Goal: Check status

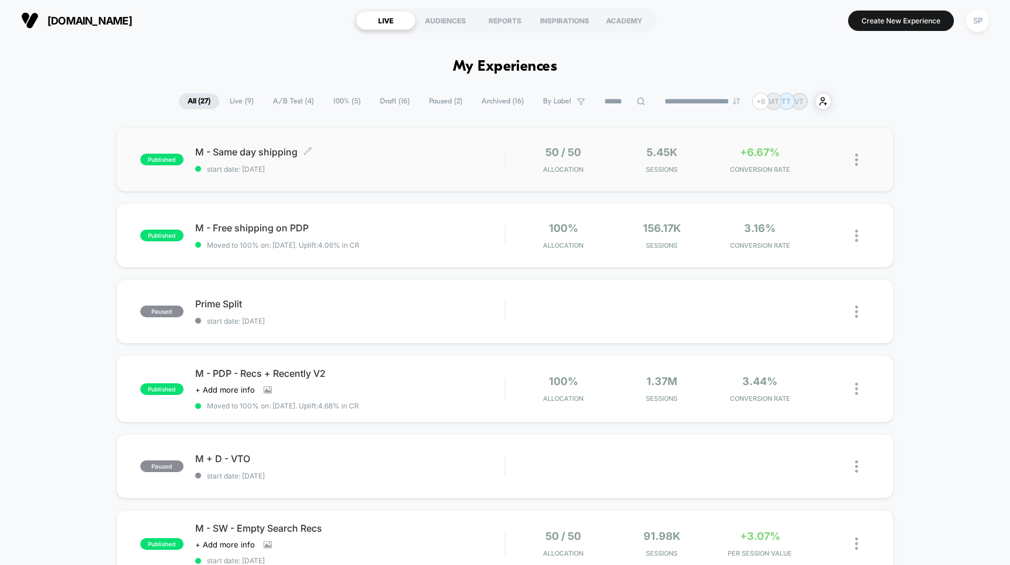
click at [377, 157] on span "M - Same day shipping Click to edit experience details" at bounding box center [350, 152] width 310 height 12
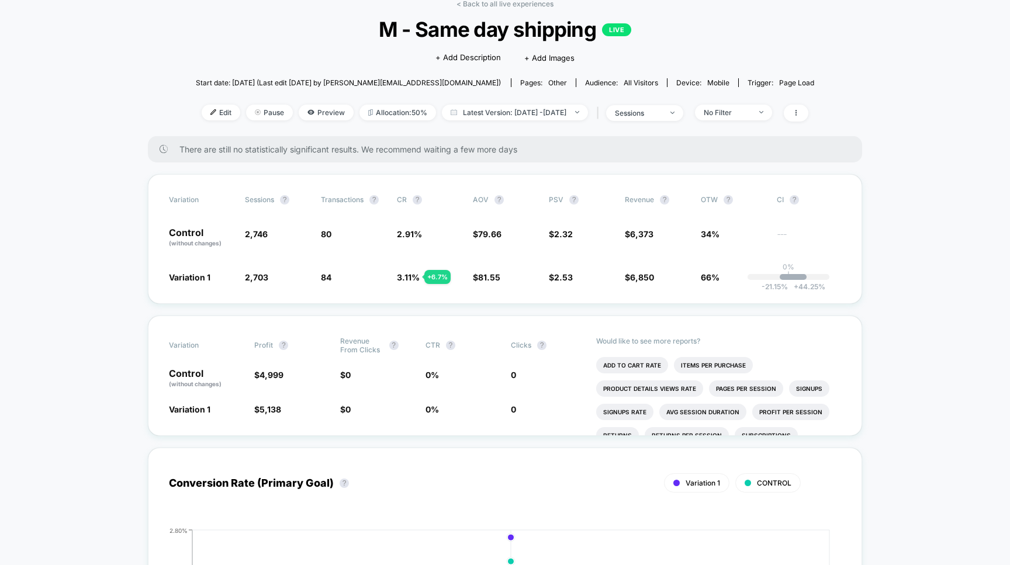
scroll to position [36, 0]
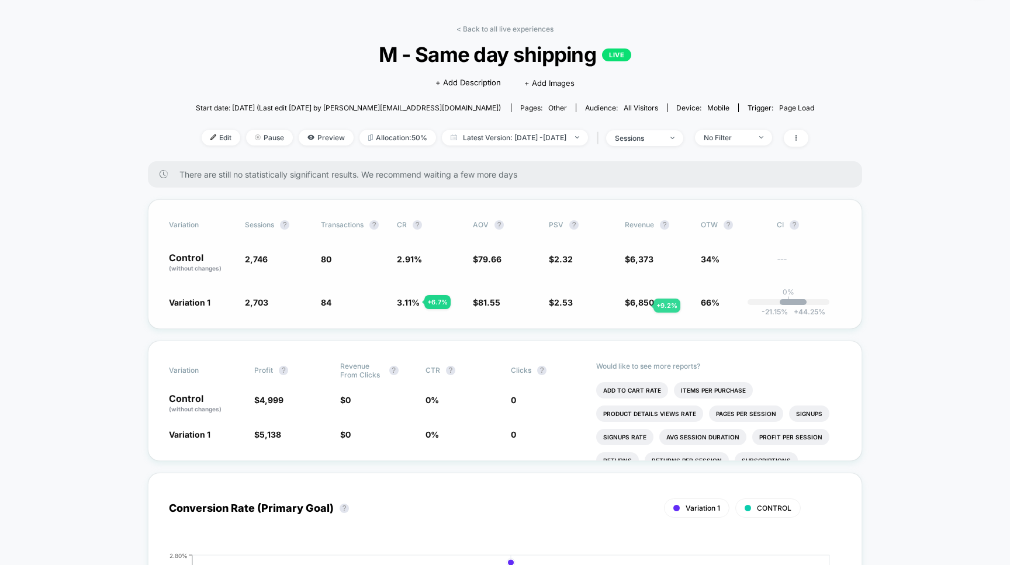
click at [640, 306] on span "6,850" at bounding box center [642, 303] width 24 height 10
click at [507, 140] on span "Latest Version: [DATE] - [DATE]" at bounding box center [515, 138] width 146 height 16
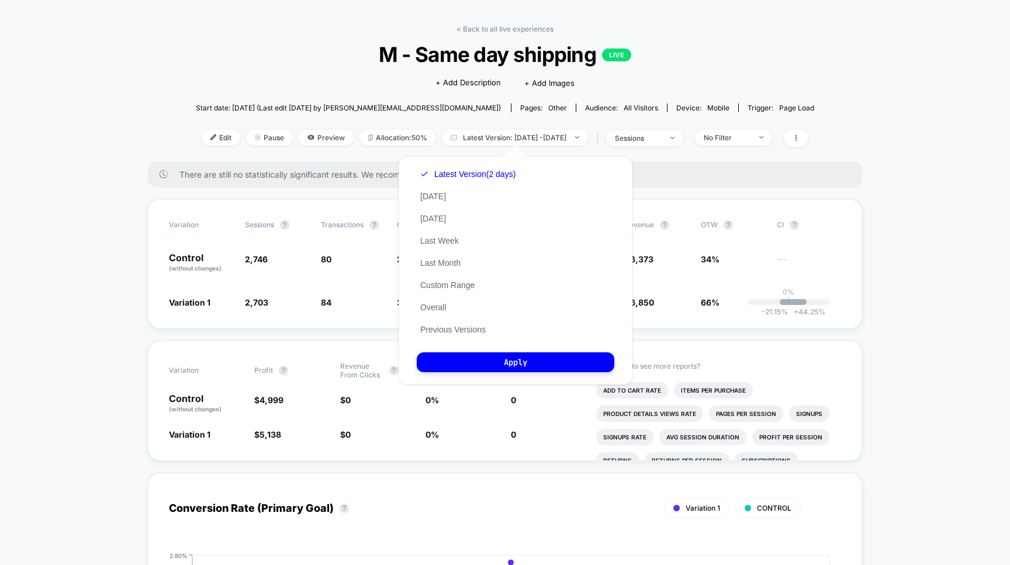
click at [354, 160] on div "< Back to all live experiences M - Same day shipping LIVE Click to edit experie…" at bounding box center [505, 93] width 619 height 137
